Goal: Information Seeking & Learning: Learn about a topic

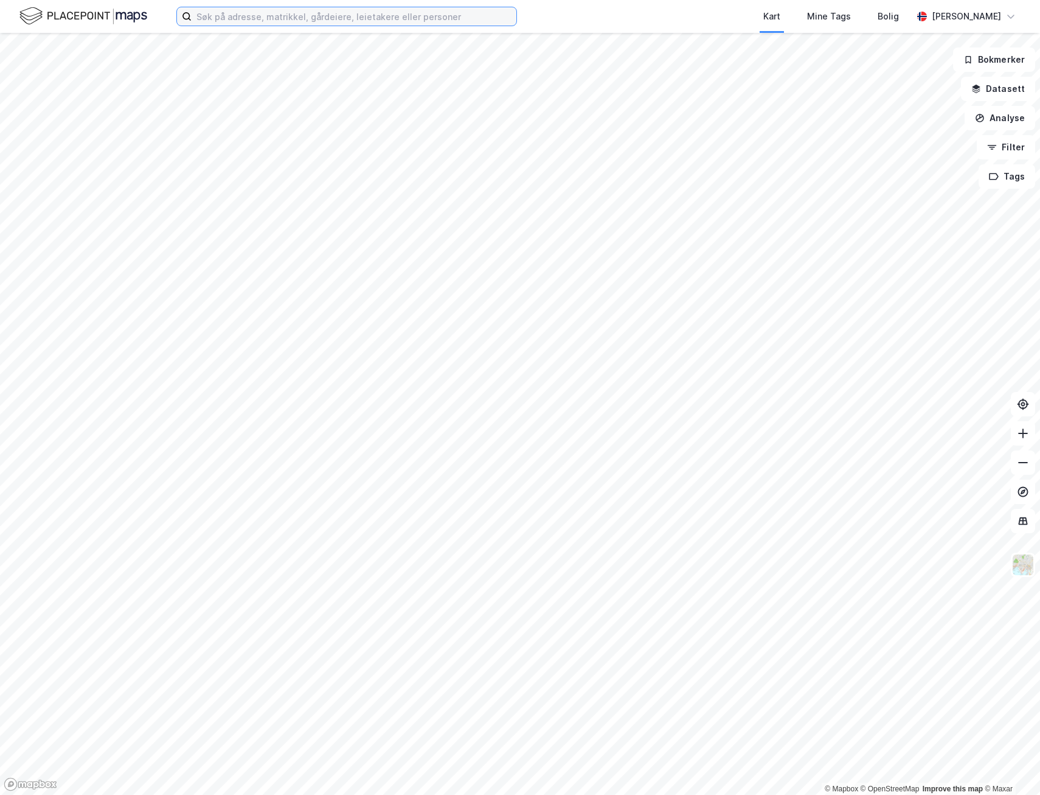
click at [214, 14] on input at bounding box center [354, 16] width 325 height 18
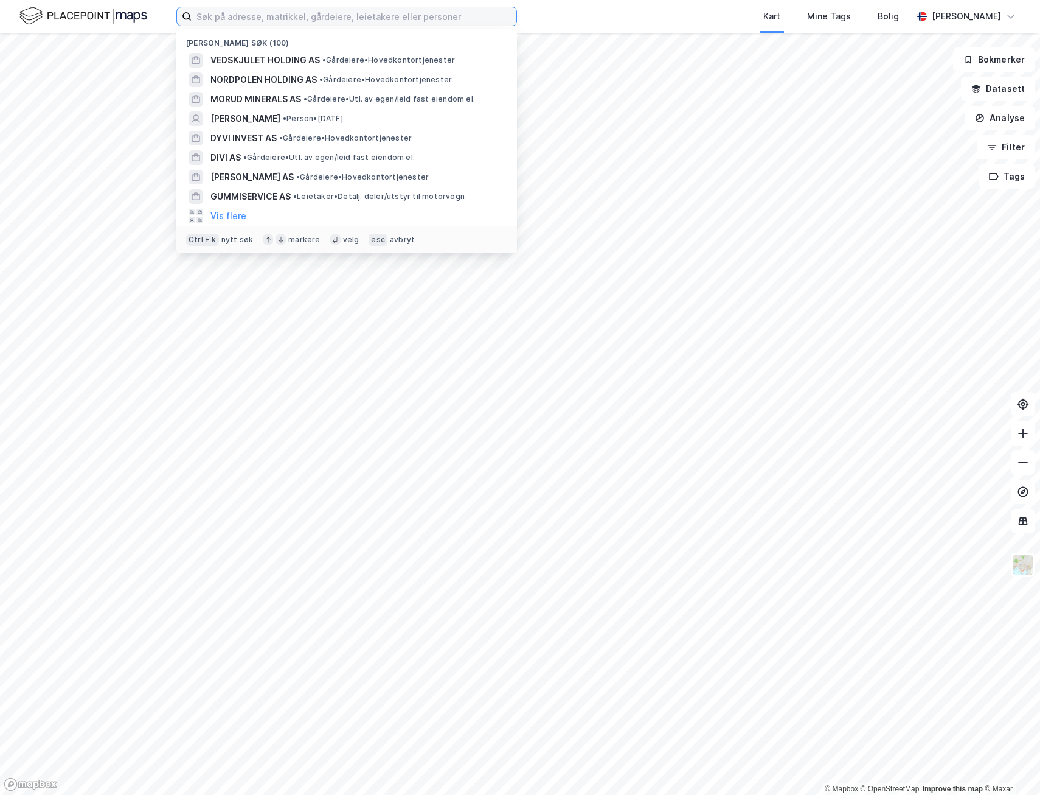
paste input "EILY AS"
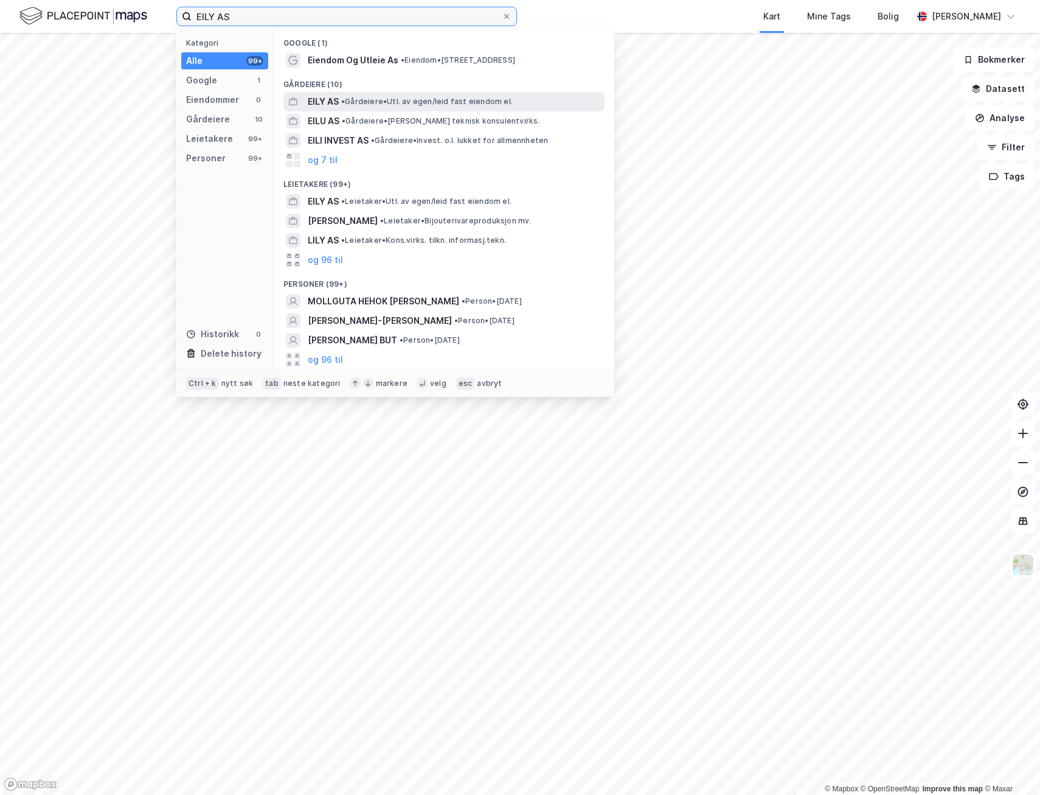
type input "EILY AS"
click at [315, 108] on span "EILY AS" at bounding box center [323, 101] width 31 height 15
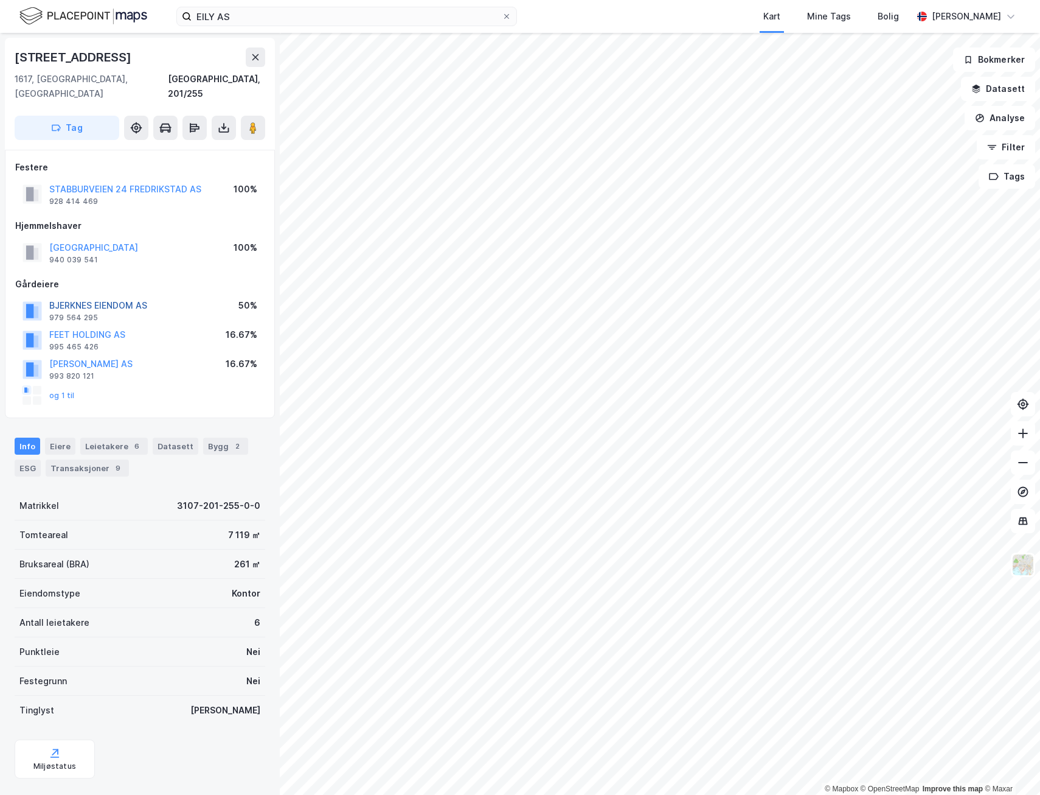
click at [0, 0] on button "BJERKNES EIENDOM AS" at bounding box center [0, 0] width 0 height 0
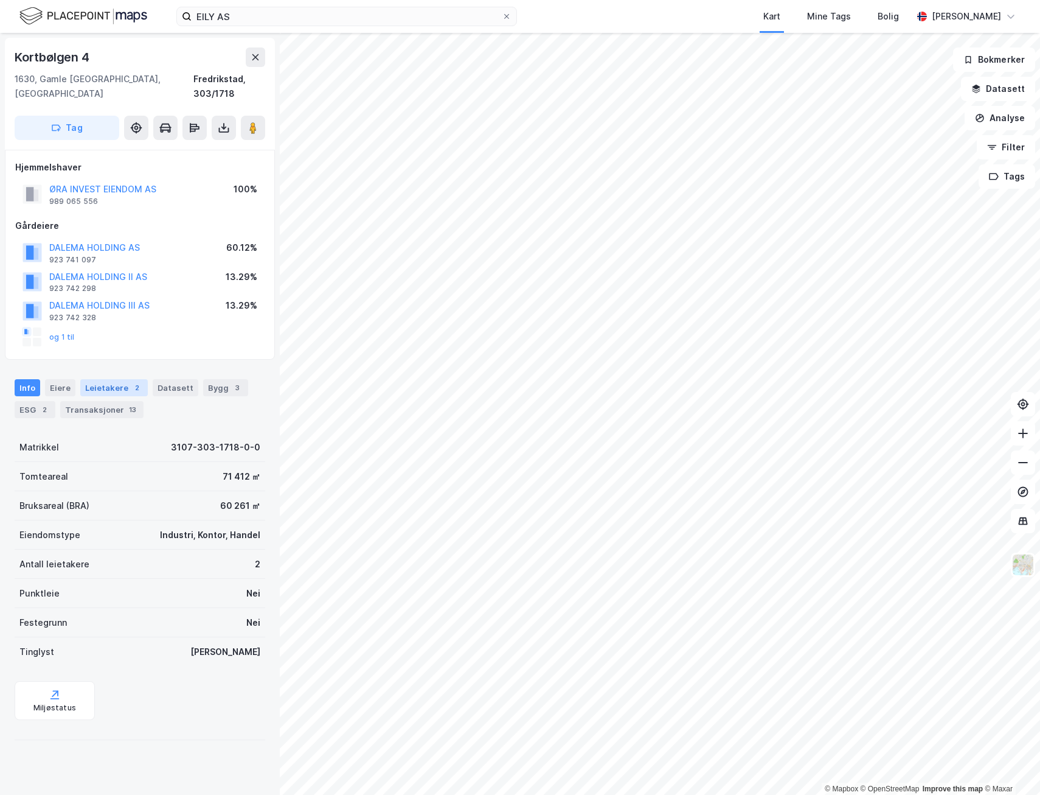
click at [109, 379] on div "Leietakere 2" at bounding box center [114, 387] width 68 height 17
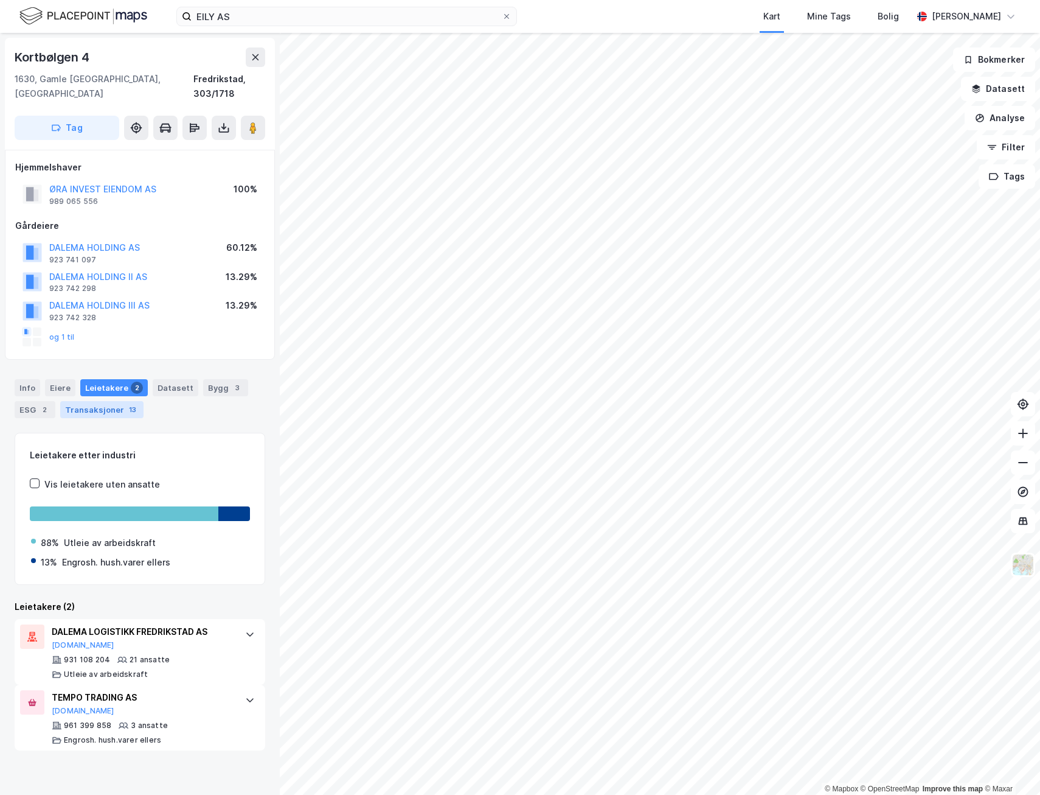
click at [111, 401] on div "Transaksjoner 13" at bounding box center [101, 409] width 83 height 17
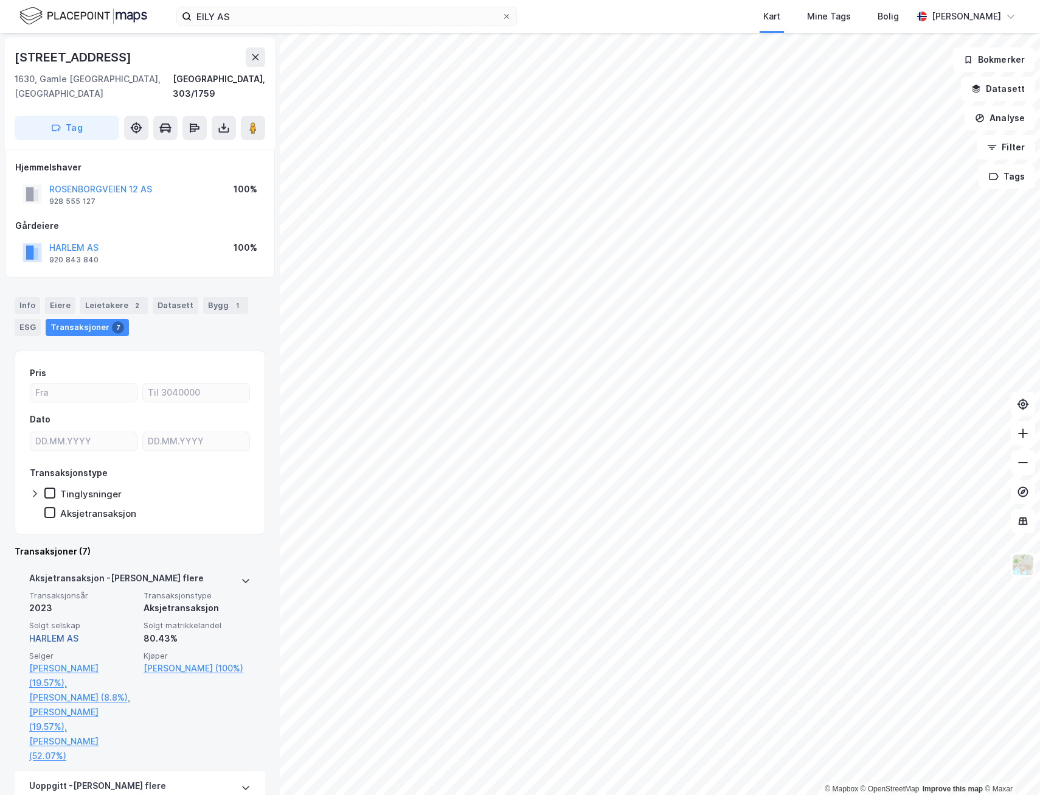
click at [63, 633] on link "HARLEM AS" at bounding box center [53, 638] width 49 height 10
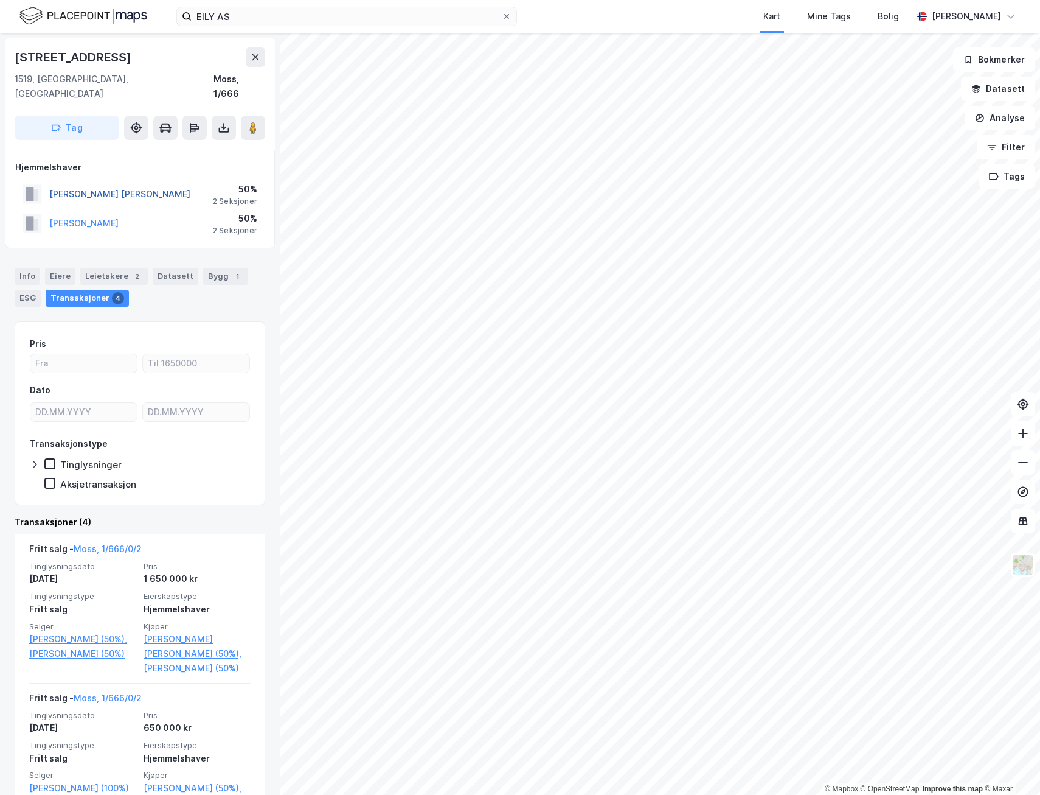
click at [0, 0] on button "[PERSON_NAME] [PERSON_NAME]" at bounding box center [0, 0] width 0 height 0
click at [134, 270] on div "2" at bounding box center [137, 276] width 12 height 12
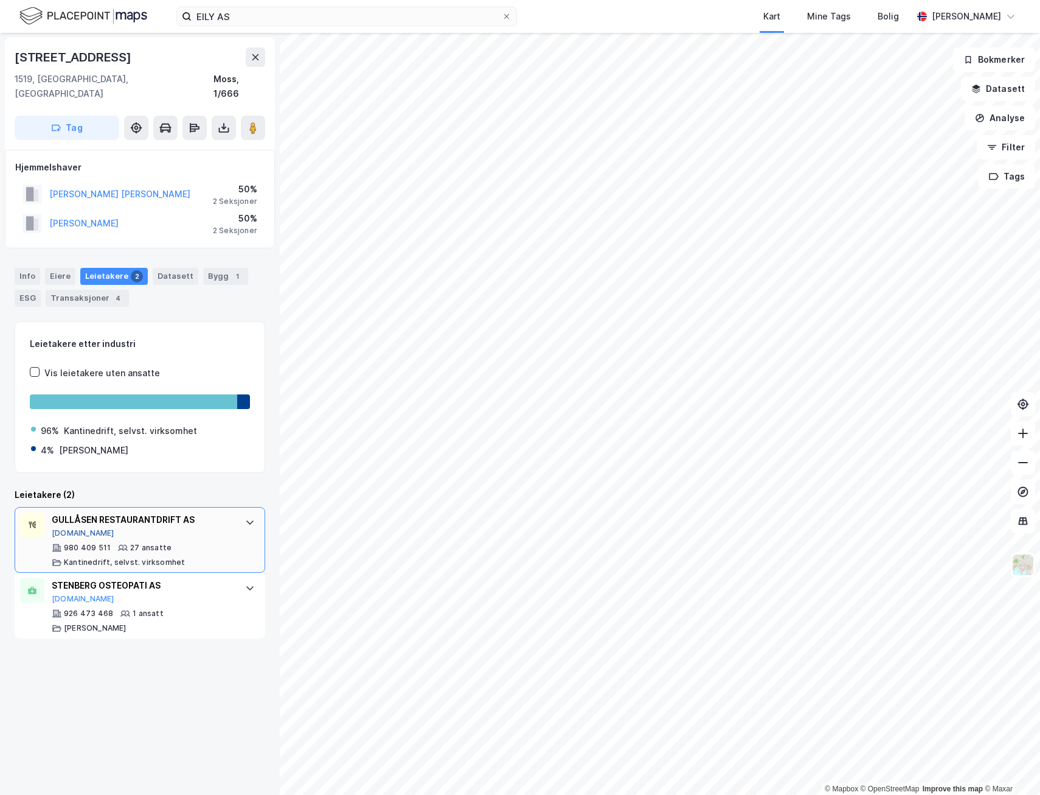
click at [60, 528] on button "[DOMAIN_NAME]" at bounding box center [83, 533] width 63 height 10
click at [55, 594] on button "[DOMAIN_NAME]" at bounding box center [83, 599] width 63 height 10
click at [35, 268] on div "Info" at bounding box center [28, 276] width 26 height 17
